Goal: Task Accomplishment & Management: Manage account settings

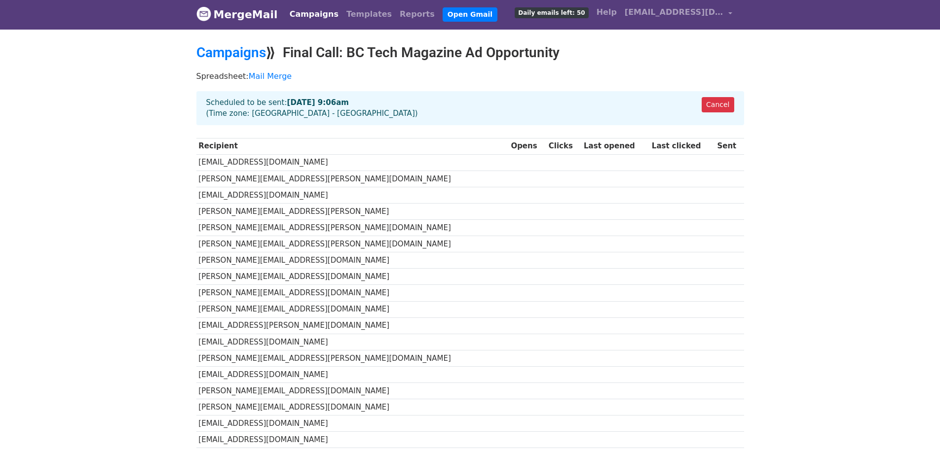
click at [311, 17] on link "Campaigns" at bounding box center [314, 14] width 57 height 20
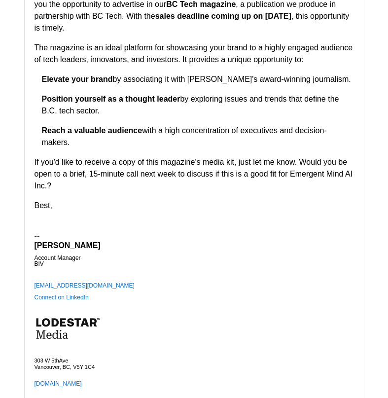
scroll to position [1706, 0]
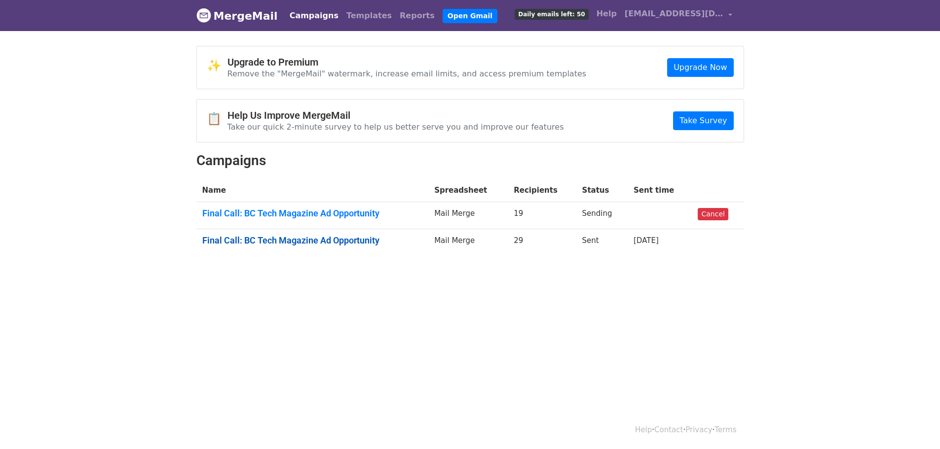
drag, startPoint x: 357, startPoint y: 242, endPoint x: 373, endPoint y: 237, distance: 17.0
click at [357, 241] on link "Final Call: BC Tech Magazine Ad Opportunity" at bounding box center [312, 240] width 220 height 11
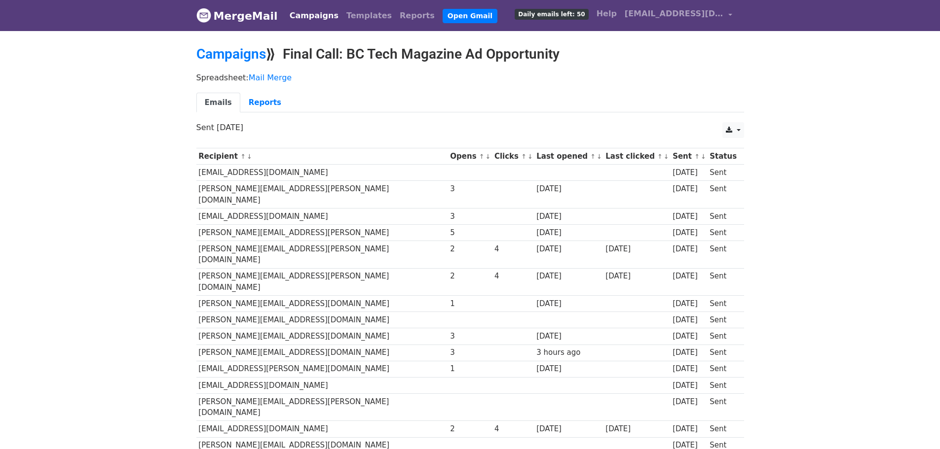
click at [300, 241] on td "bridget.bedard@darkvisiontech.com" at bounding box center [322, 255] width 252 height 28
click at [494, 244] on div "4" at bounding box center [512, 249] width 37 height 11
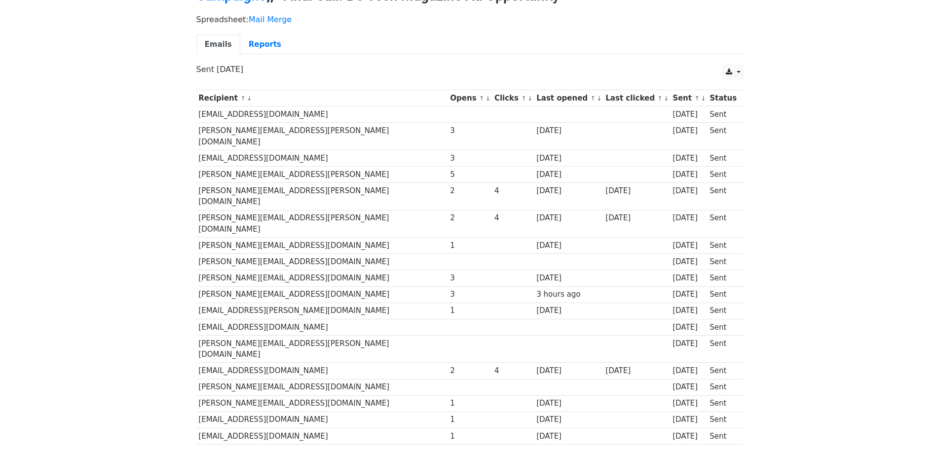
scroll to position [82, 0]
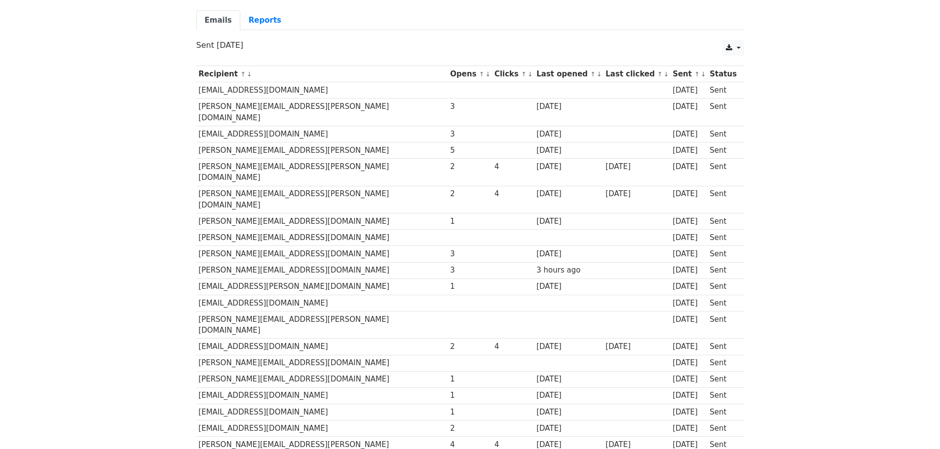
click at [313, 159] on td "bridget.bedard@darkvisiontech.com" at bounding box center [322, 173] width 252 height 28
click at [312, 186] on td "chris.joyce@cengn.ca" at bounding box center [322, 200] width 252 height 28
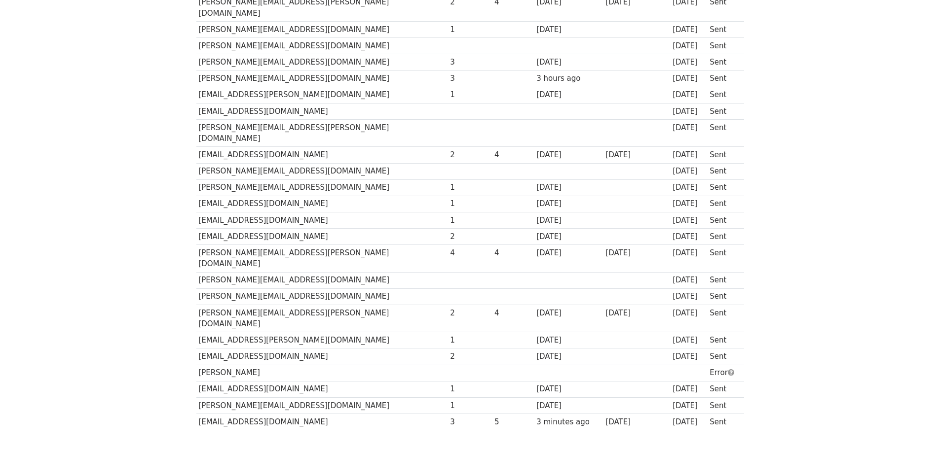
scroll to position [276, 0]
click at [492, 412] on td "5" at bounding box center [513, 420] width 42 height 16
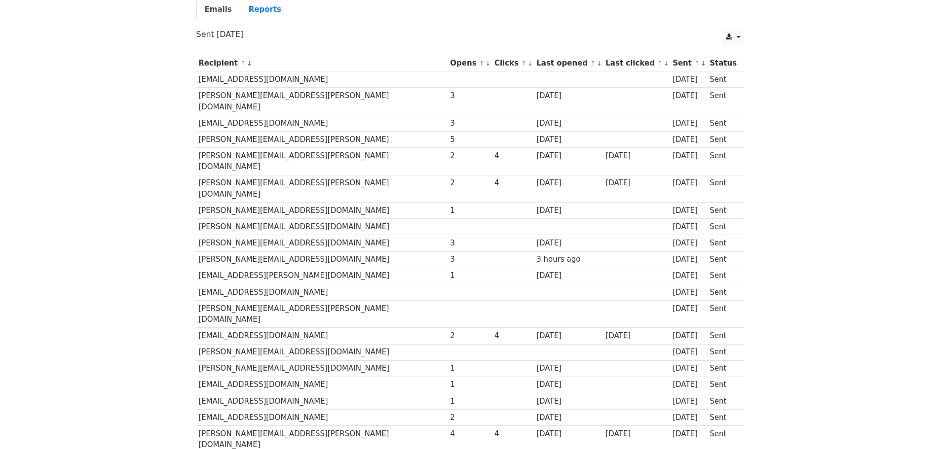
scroll to position [247, 0]
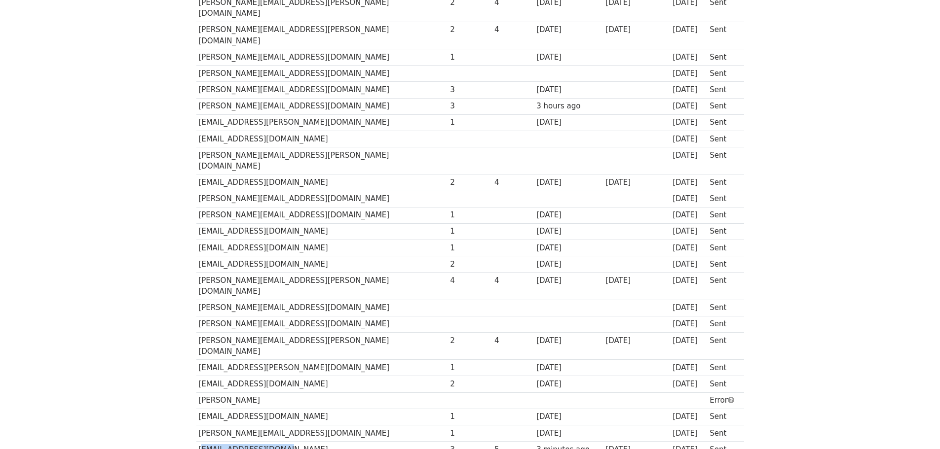
drag, startPoint x: 306, startPoint y: 387, endPoint x: 196, endPoint y: 382, distance: 110.1
click at [196, 441] on td "sfung@copperleaf.com" at bounding box center [322, 449] width 252 height 16
copy td "sfung@copperleaf.com"
click at [536, 411] on div "3 days ago" at bounding box center [568, 416] width 64 height 11
drag, startPoint x: 295, startPoint y: 284, endPoint x: 200, endPoint y: 285, distance: 95.7
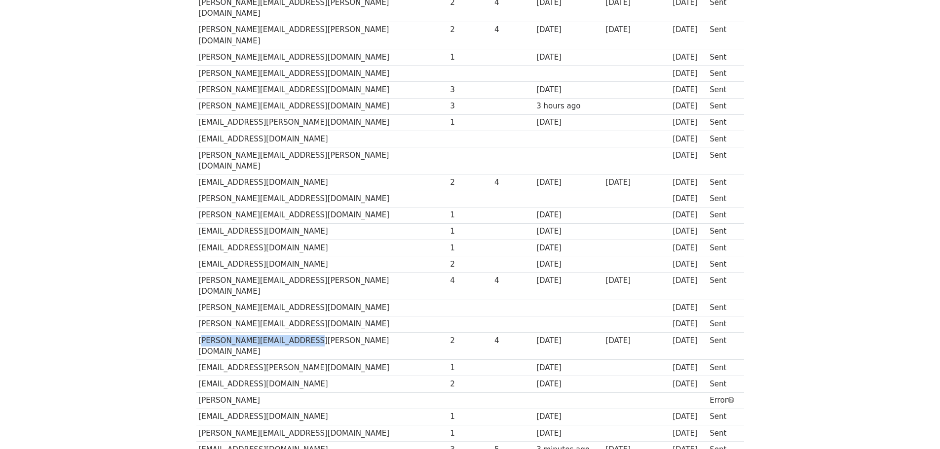
click at [200, 332] on td "Michelle.Mollineaux@ze.com" at bounding box center [322, 346] width 252 height 28
copy td "Michelle.Mollineaux@ze.com"
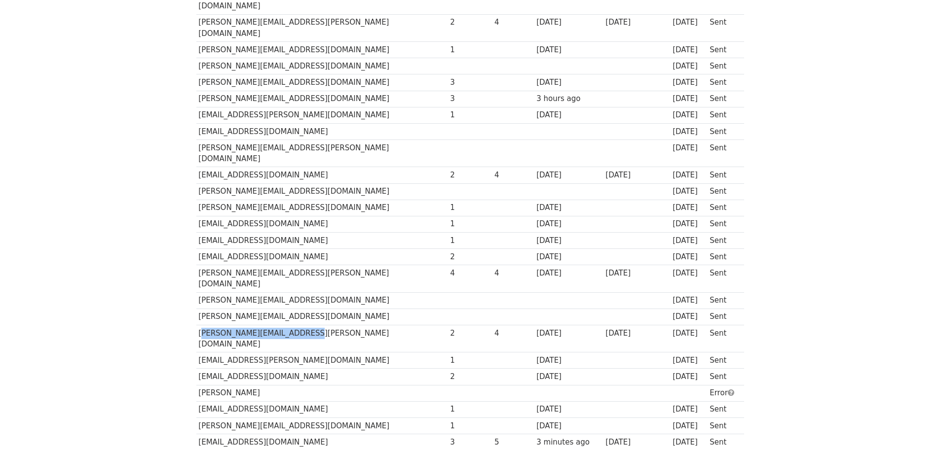
scroll to position [0, 0]
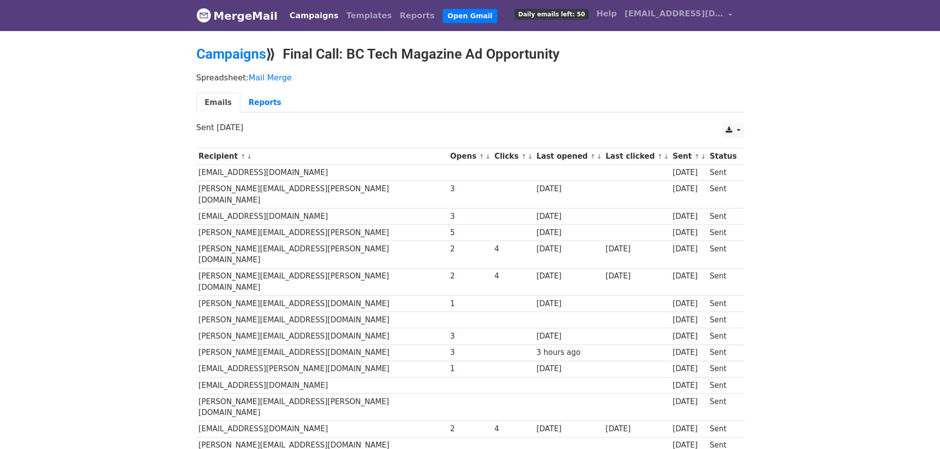
click at [301, 11] on link "Campaigns" at bounding box center [314, 16] width 57 height 20
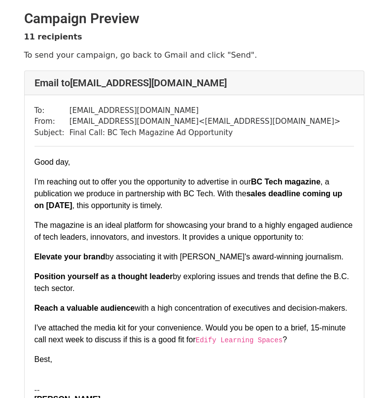
scroll to position [82, 0]
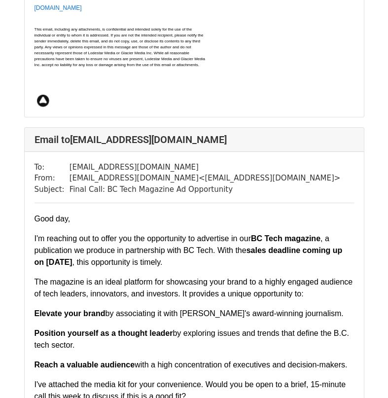
scroll to position [2384, 0]
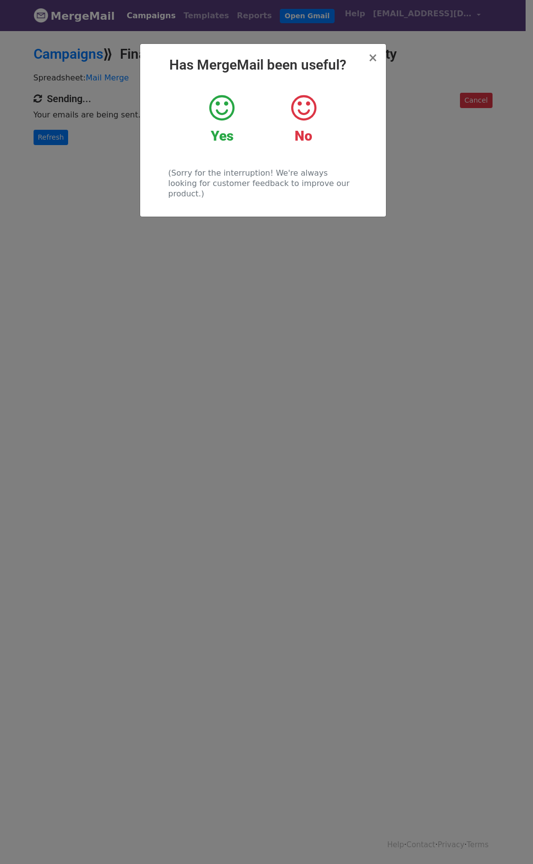
click at [227, 109] on icon at bounding box center [221, 108] width 25 height 30
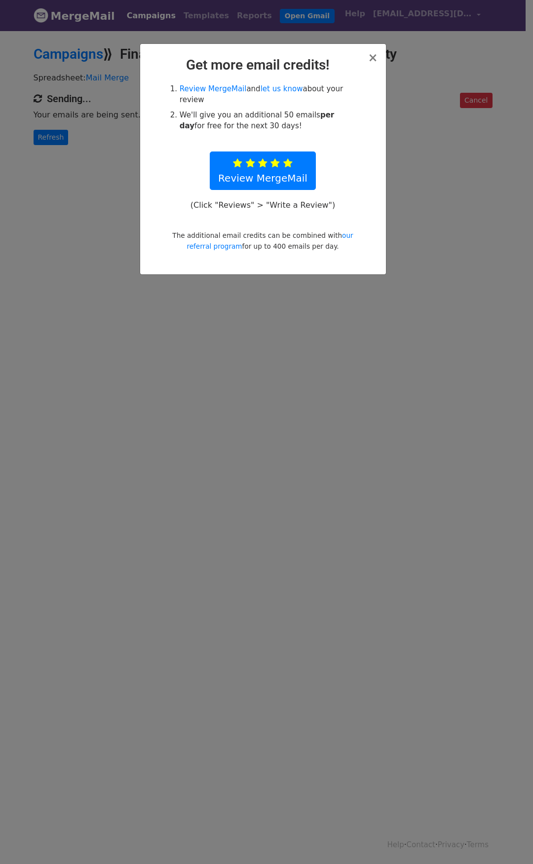
drag, startPoint x: 380, startPoint y: 53, endPoint x: 376, endPoint y: 56, distance: 5.6
click at [379, 54] on div "× Get more email credits! Review MergeMail and let us know about your review We…" at bounding box center [263, 159] width 246 height 230
click at [374, 57] on span "×" at bounding box center [372, 58] width 10 height 14
